Goal: Task Accomplishment & Management: Manage account settings

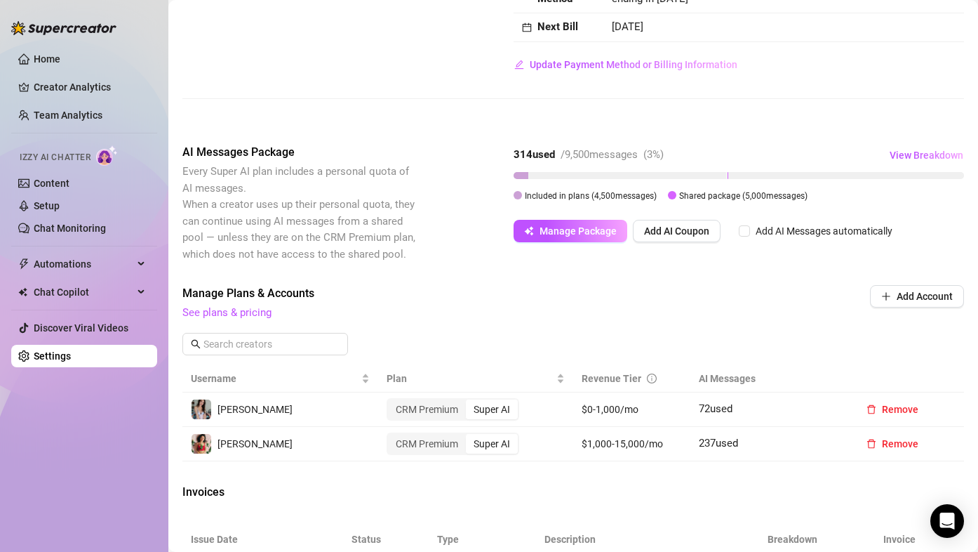
scroll to position [70, 0]
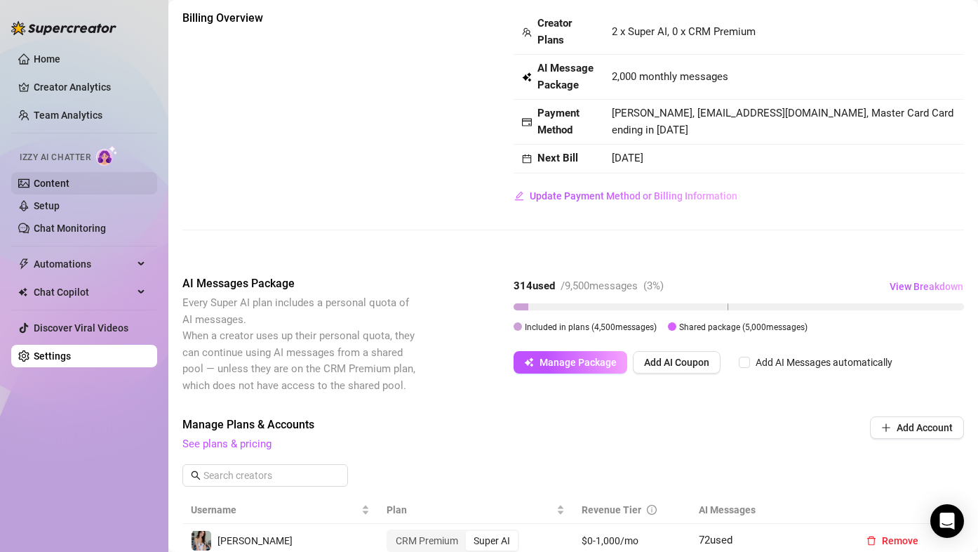
click at [50, 187] on link "Content" at bounding box center [52, 183] width 36 height 11
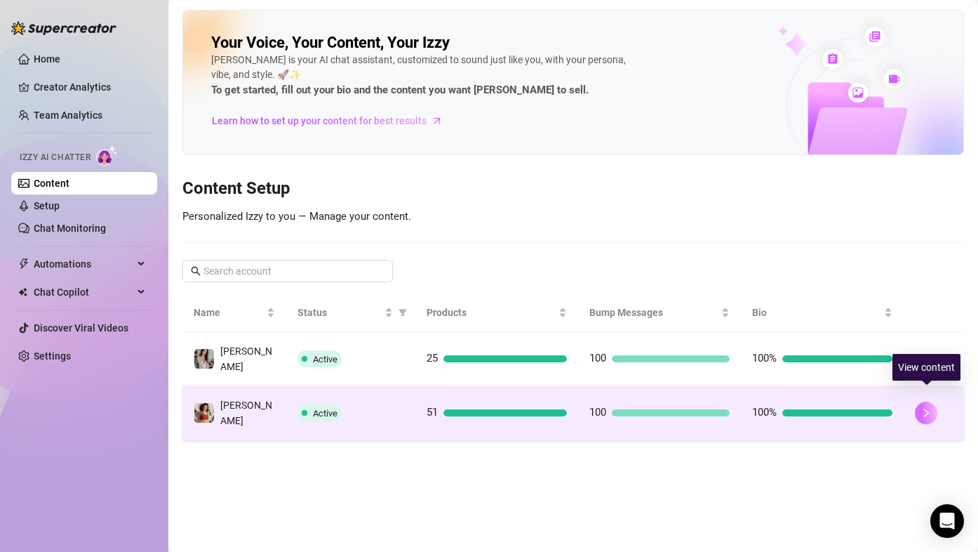
click at [922, 408] on icon "right" at bounding box center [927, 413] width 10 height 10
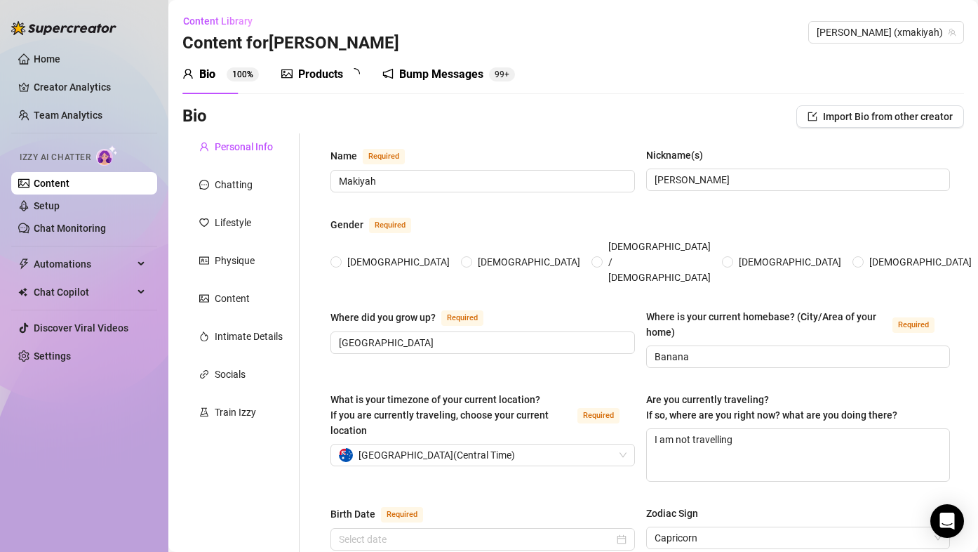
radio input "true"
type input "[DATE]"
click at [60, 200] on link "Setup" at bounding box center [47, 205] width 26 height 11
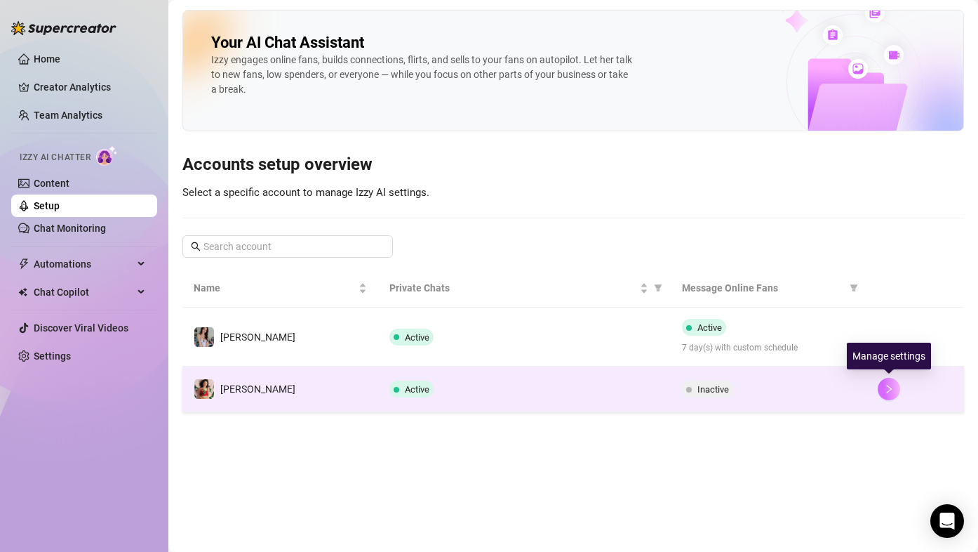
click at [884, 393] on icon "right" at bounding box center [889, 389] width 10 height 10
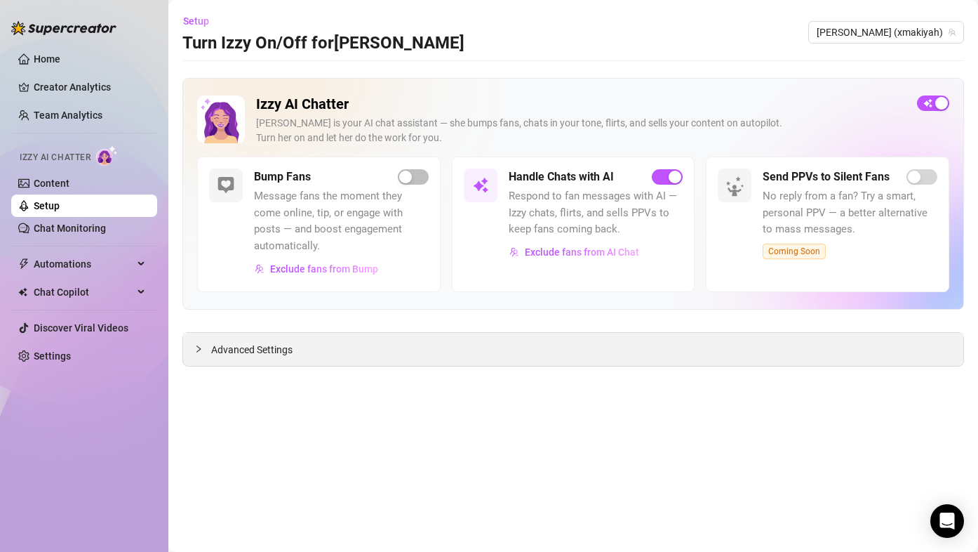
click at [257, 359] on div "Advanced Settings" at bounding box center [573, 349] width 781 height 33
click at [268, 347] on span "Advanced Settings" at bounding box center [251, 349] width 81 height 15
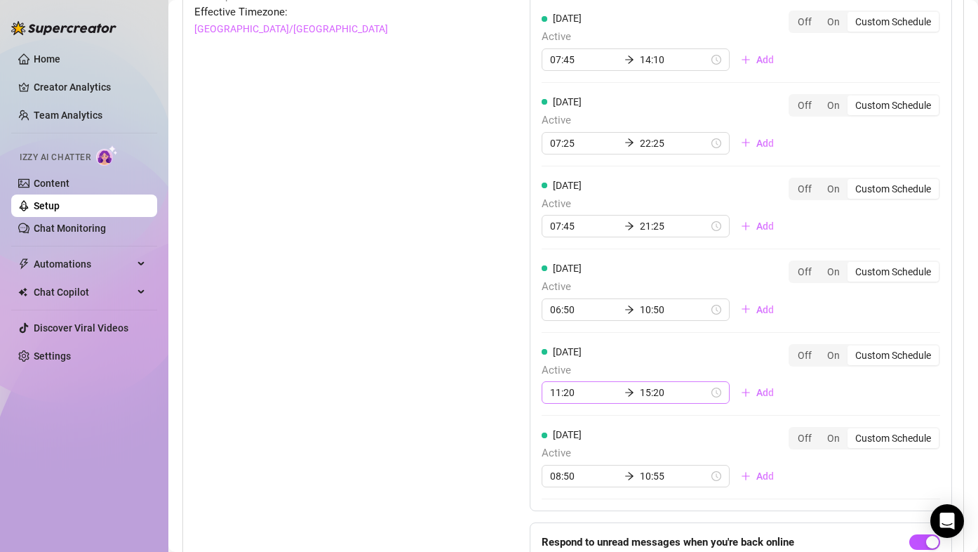
scroll to position [1193, 0]
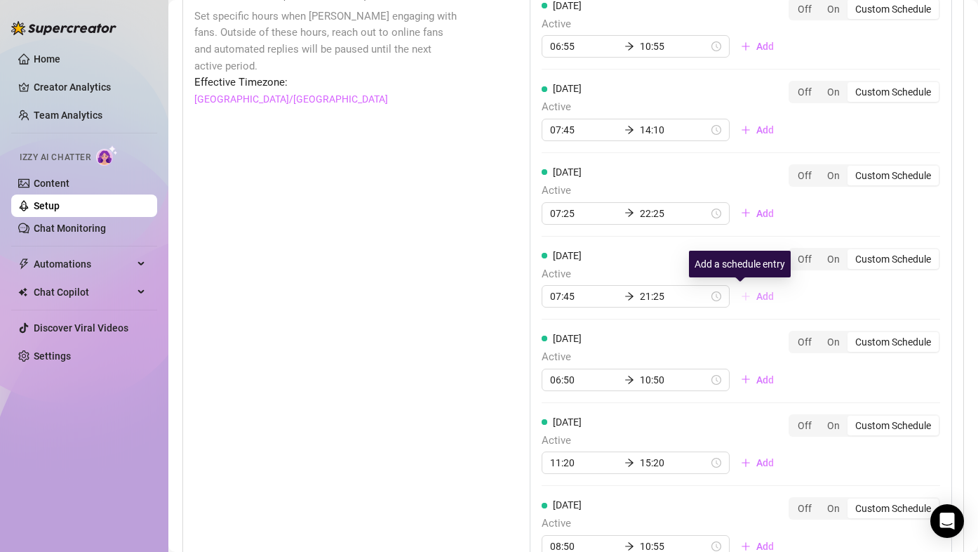
click at [736, 299] on button "Add" at bounding box center [757, 296] width 55 height 22
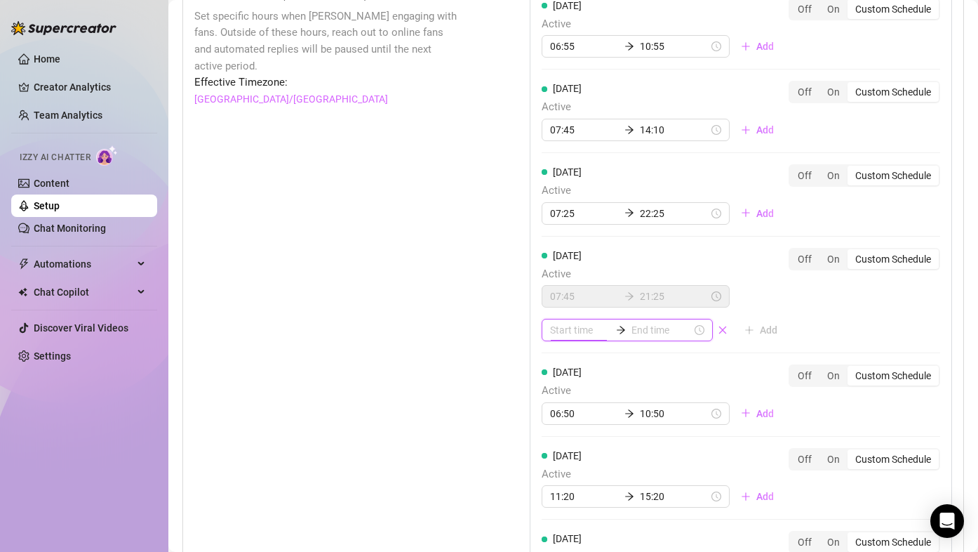
click at [570, 328] on input at bounding box center [580, 329] width 60 height 15
type input "04:00"
type input "16:00"
click at [555, 413] on div "22" at bounding box center [557, 419] width 34 height 20
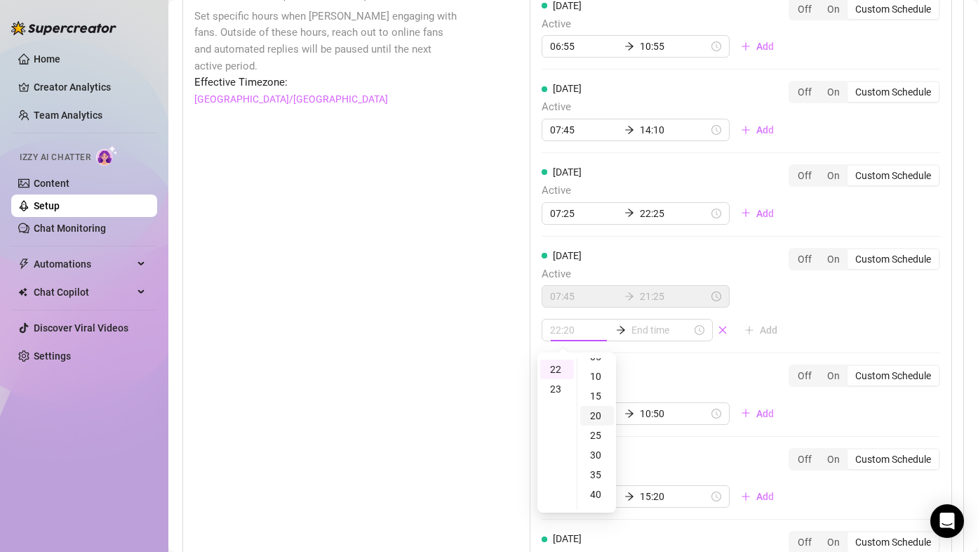
click at [596, 417] on div "20" at bounding box center [597, 416] width 34 height 20
type input "22:20"
click at [648, 328] on input at bounding box center [662, 329] width 60 height 15
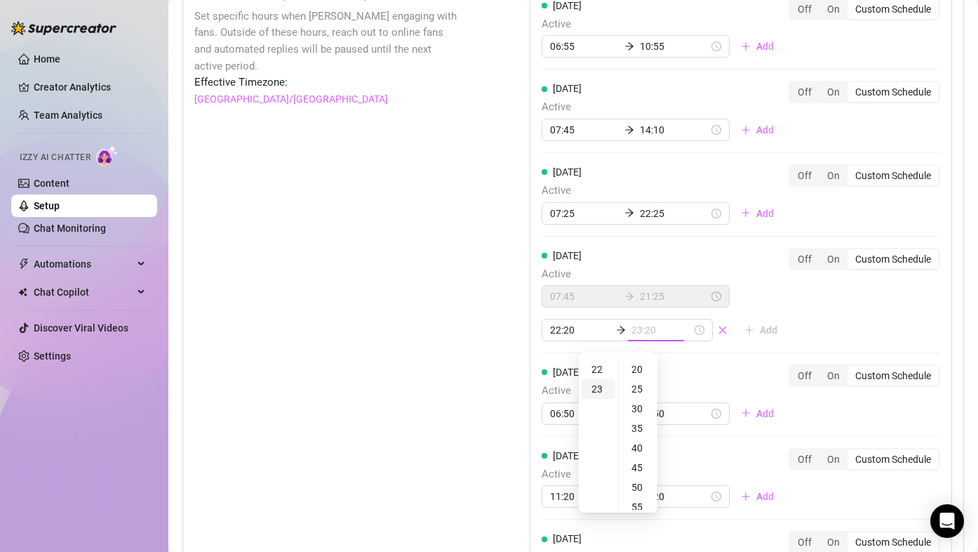
click at [602, 389] on div "23" at bounding box center [599, 389] width 34 height 20
type input "23:00"
click at [639, 366] on div "00" at bounding box center [639, 368] width 34 height 20
click at [356, 253] on div "Set Active Hours (Izzy Availability) Set specific hours when Izzy engaging with…" at bounding box center [326, 350] width 265 height 729
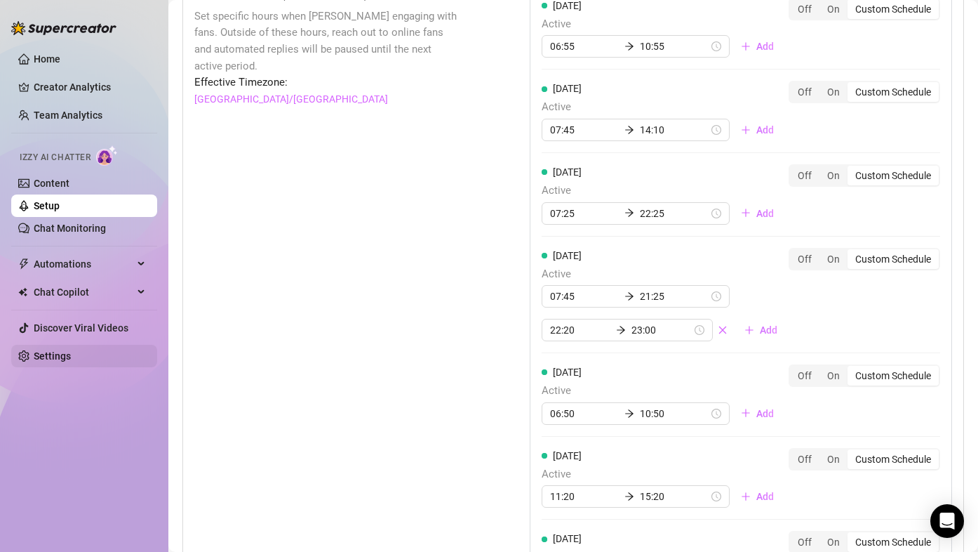
click at [60, 350] on link "Settings" at bounding box center [52, 355] width 37 height 11
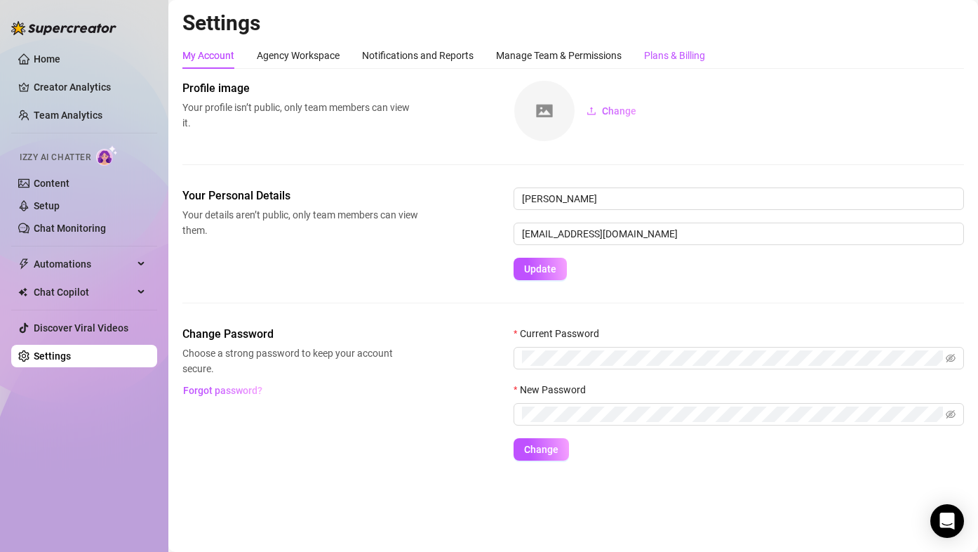
click at [690, 57] on div "Plans & Billing" at bounding box center [674, 55] width 61 height 15
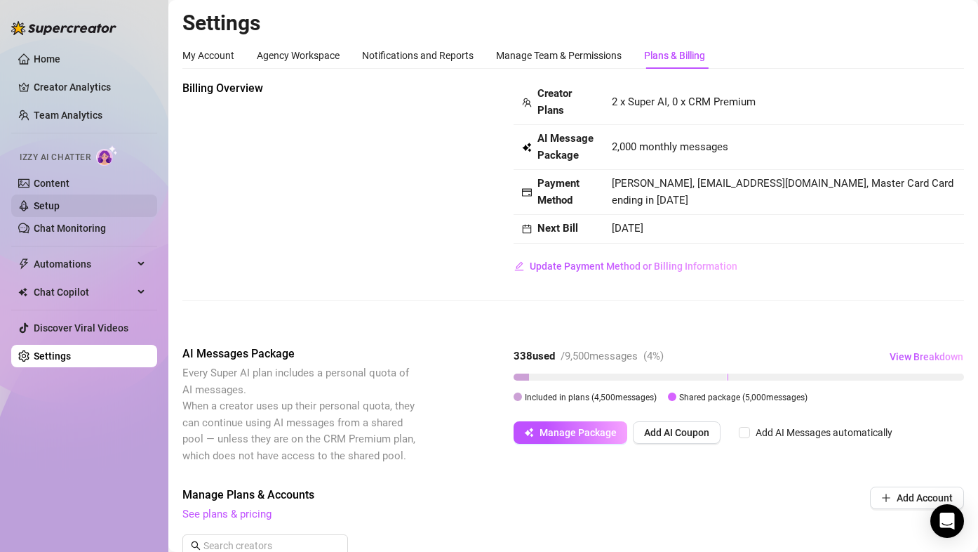
click at [39, 206] on link "Setup" at bounding box center [47, 205] width 26 height 11
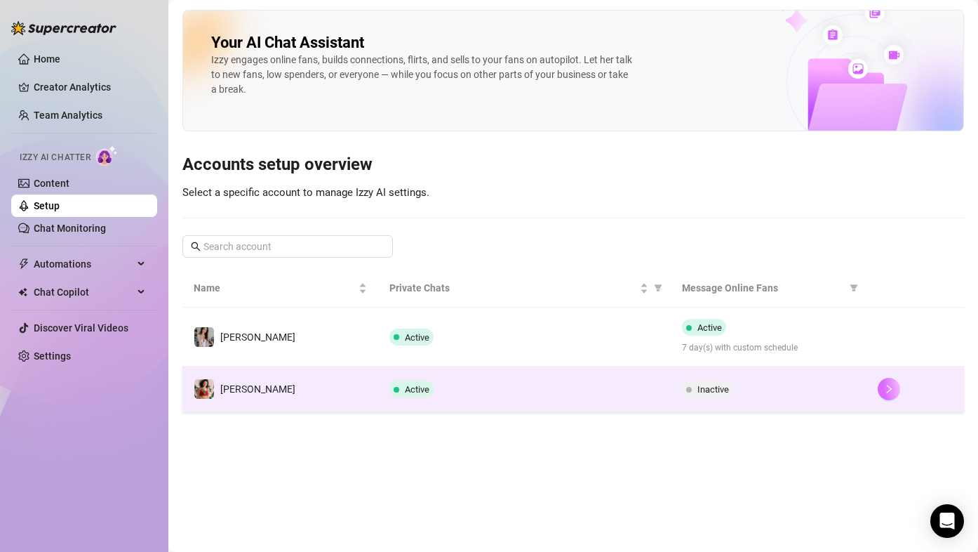
click at [886, 390] on icon "right" at bounding box center [889, 389] width 10 height 10
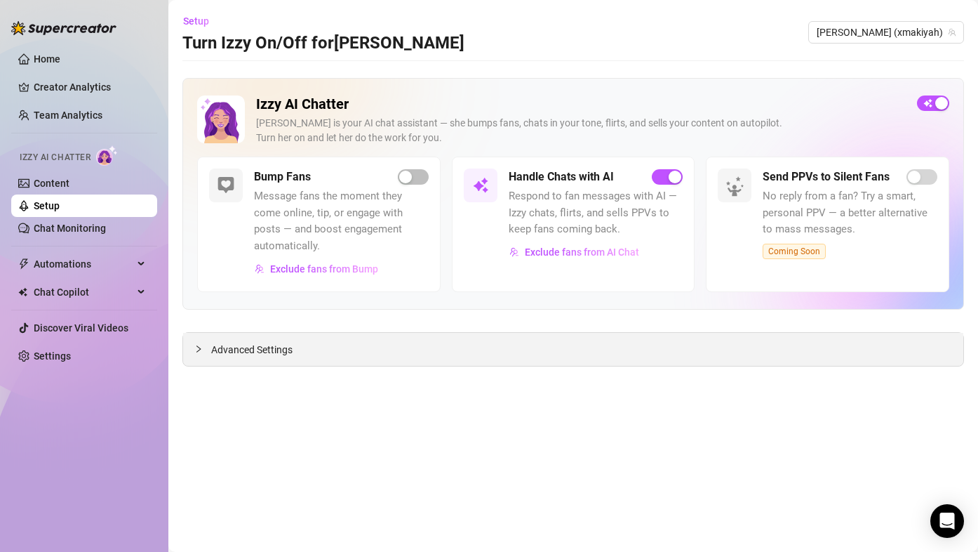
click at [323, 346] on div "Advanced Settings" at bounding box center [573, 349] width 781 height 33
click at [267, 340] on div "Advanced Settings" at bounding box center [573, 349] width 781 height 33
click at [263, 353] on span "Advanced Settings" at bounding box center [251, 349] width 81 height 15
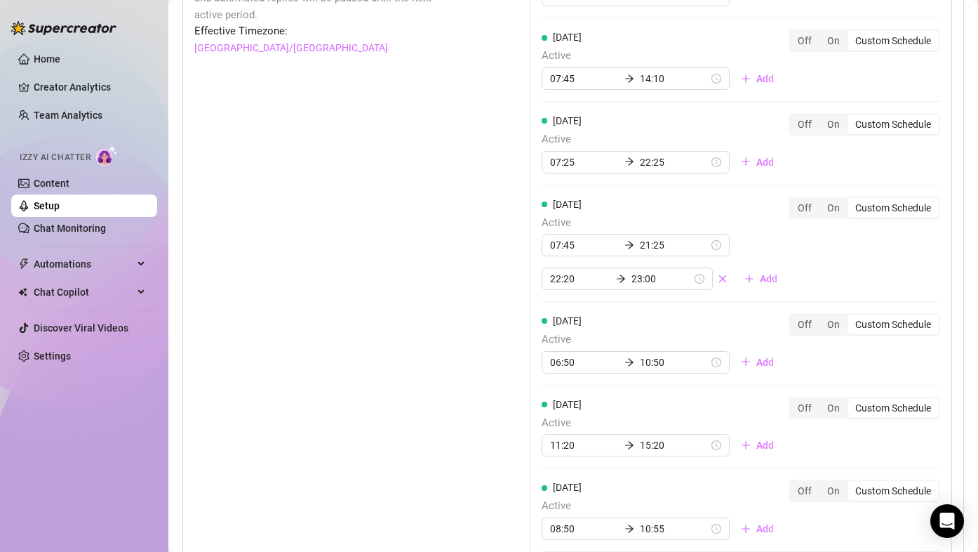
scroll to position [1200, 0]
